Goal: Check status

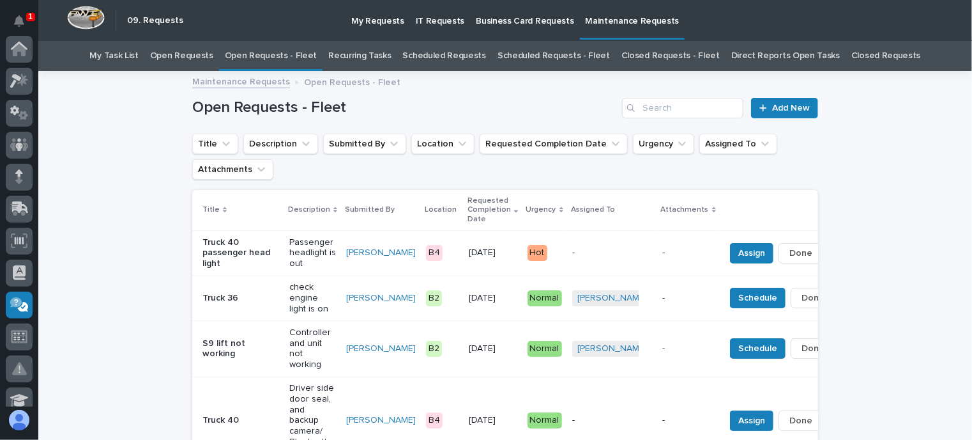
scroll to position [256, 0]
click at [790, 247] on span "Done" at bounding box center [801, 252] width 23 height 15
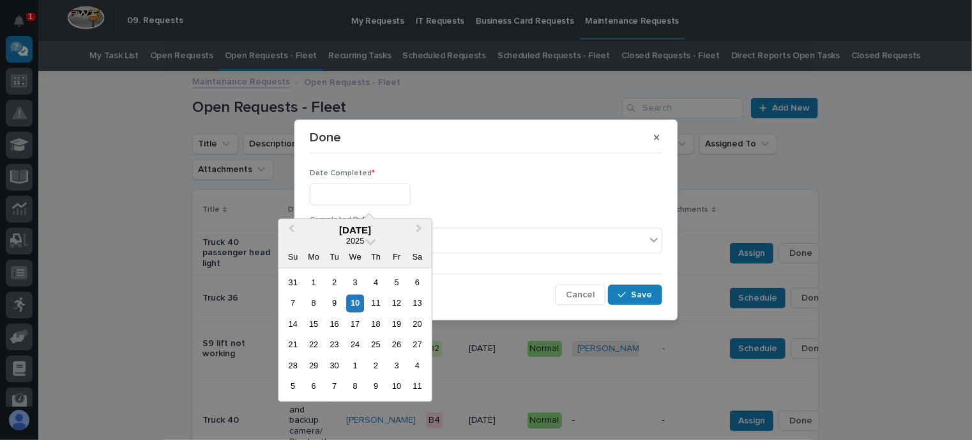
click at [394, 193] on input "text" at bounding box center [360, 194] width 101 height 22
click at [359, 300] on div "10" at bounding box center [355, 303] width 17 height 17
type input "**********"
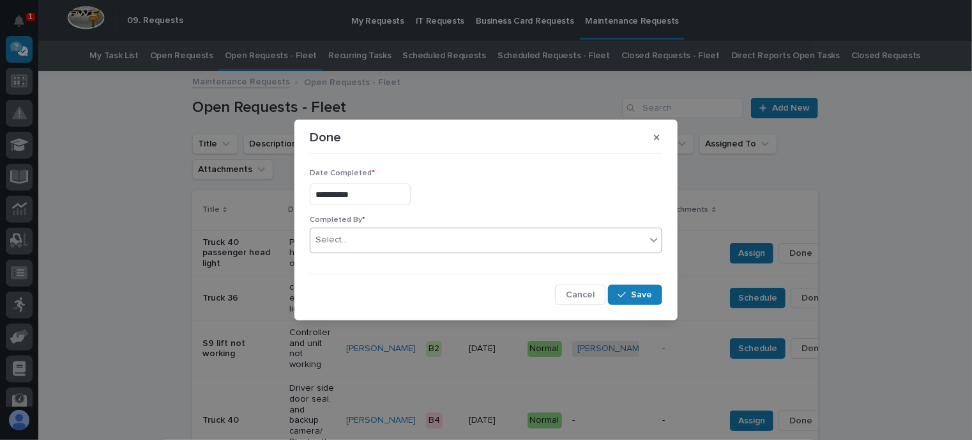
click at [365, 236] on div "Select..." at bounding box center [477, 239] width 335 height 21
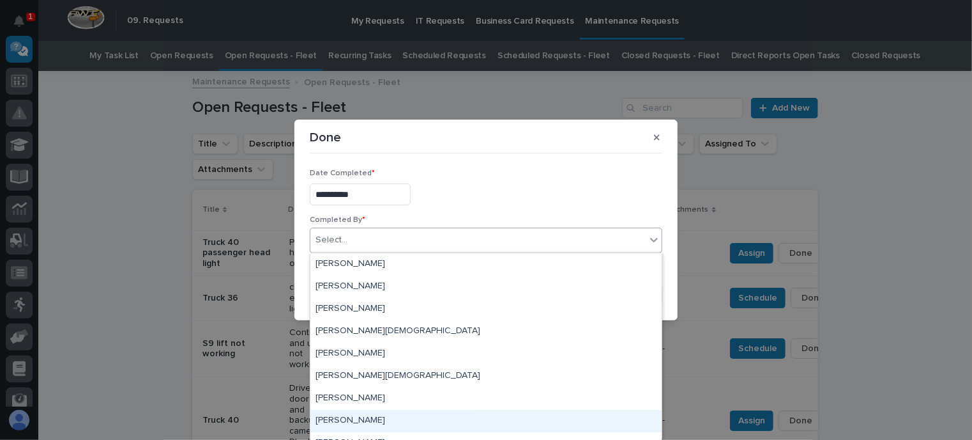
click at [363, 422] on div "[PERSON_NAME]" at bounding box center [485, 421] width 351 height 22
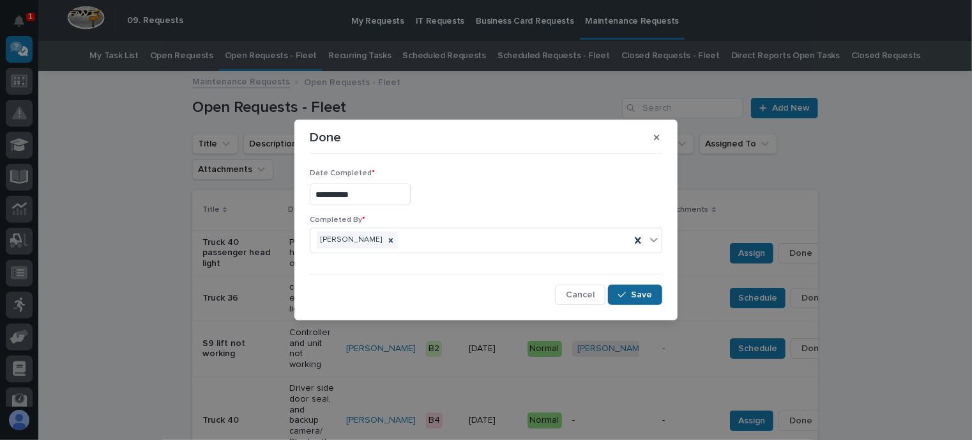
click at [636, 293] on span "Save" at bounding box center [641, 294] width 21 height 11
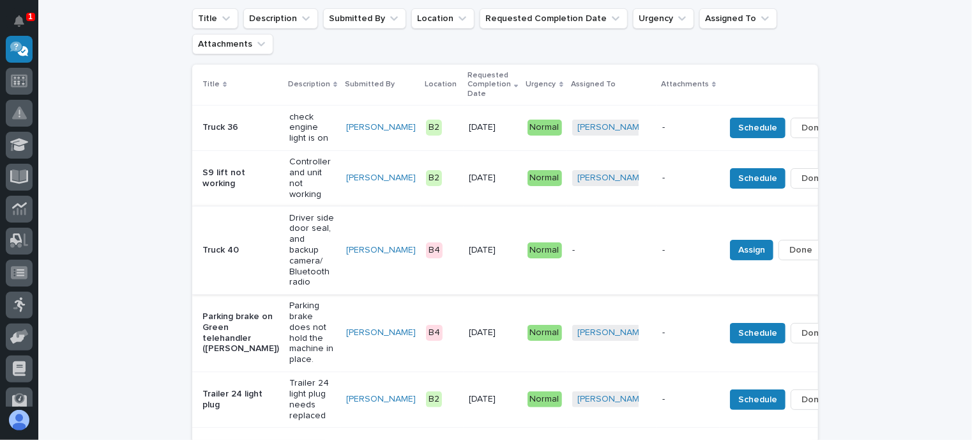
scroll to position [128, 0]
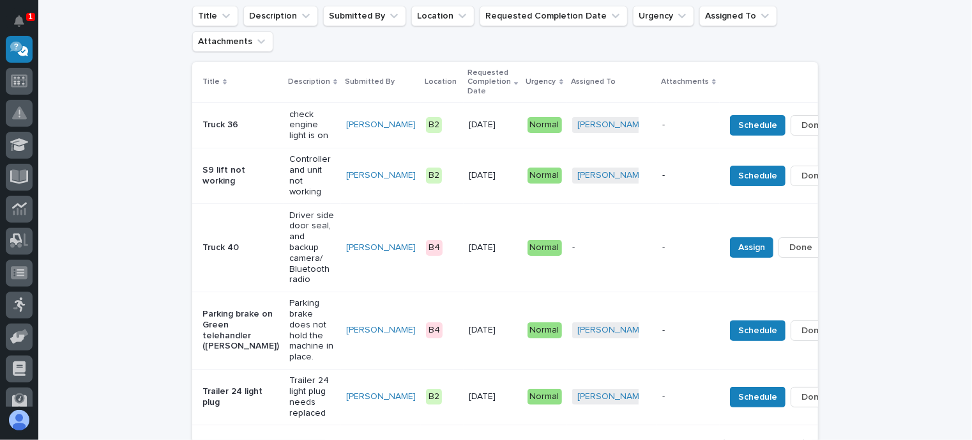
click at [289, 227] on p "Driver side door seal, and backup camera/ Bluetooth radio" at bounding box center [312, 247] width 47 height 75
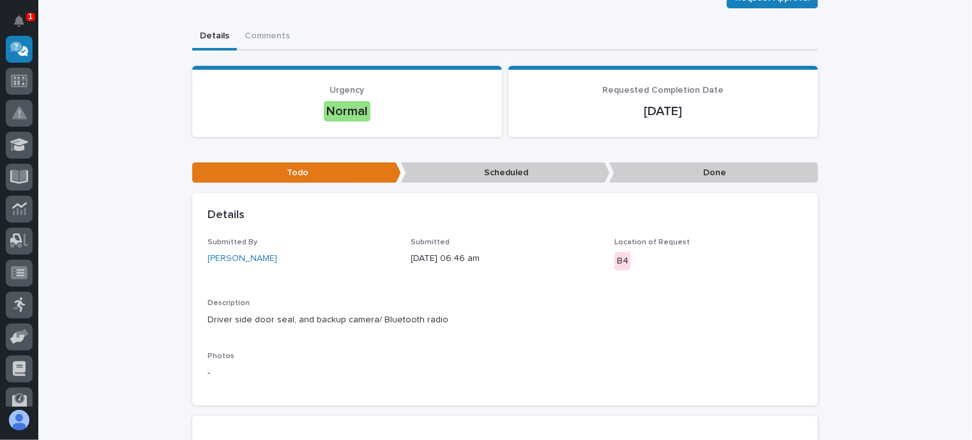
scroll to position [192, 0]
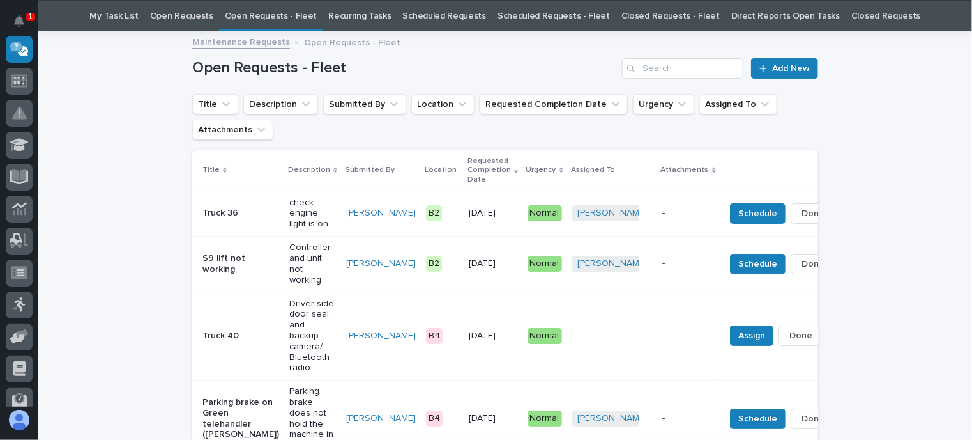
scroll to position [41, 0]
